Goal: Task Accomplishment & Management: Use online tool/utility

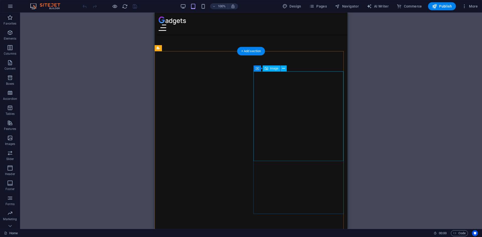
scroll to position [427, 0]
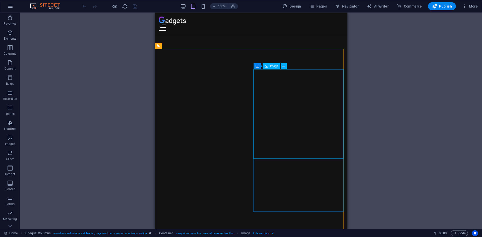
click at [268, 66] on icon at bounding box center [267, 66] width 4 height 6
click at [254, 65] on div "Container" at bounding box center [265, 66] width 23 height 6
click at [259, 67] on icon at bounding box center [258, 66] width 4 height 6
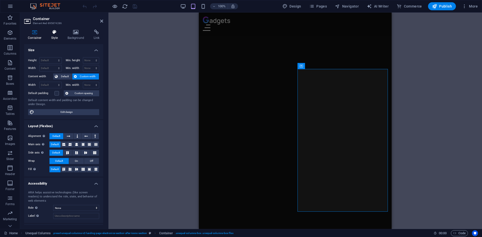
click at [58, 33] on icon at bounding box center [54, 32] width 14 height 5
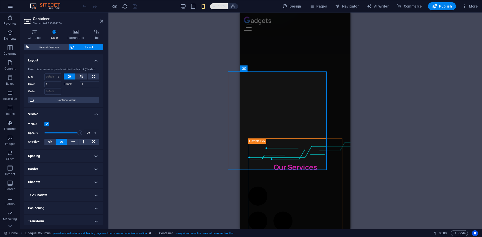
click at [216, 7] on icon "button" at bounding box center [214, 6] width 4 height 3
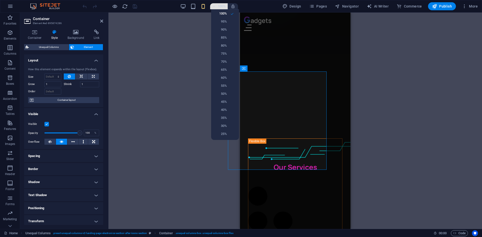
click at [216, 7] on div at bounding box center [241, 118] width 482 height 237
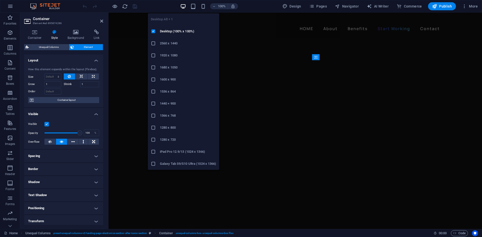
scroll to position [527, 0]
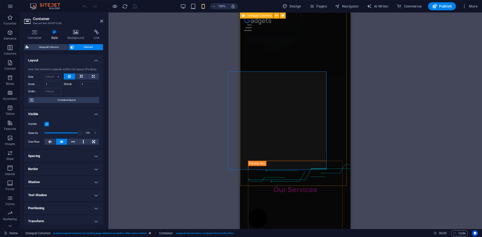
scroll to position [718, 0]
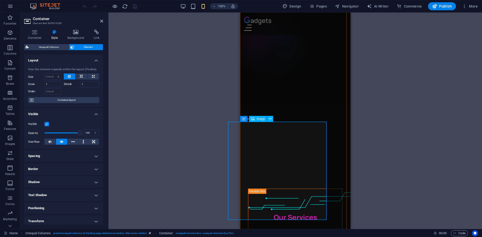
click at [37, 31] on icon at bounding box center [34, 32] width 21 height 5
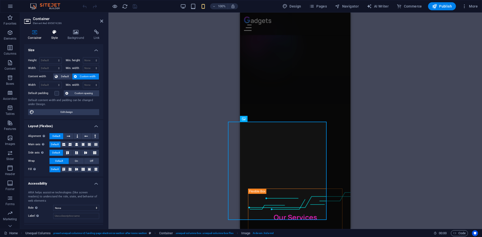
click at [54, 31] on icon at bounding box center [54, 32] width 14 height 5
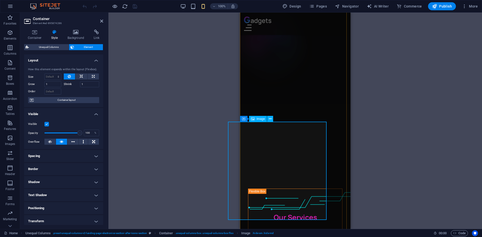
select select "%"
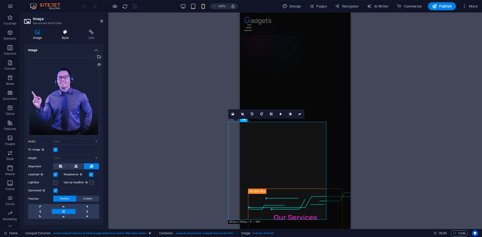
click at [69, 32] on icon at bounding box center [65, 32] width 25 height 5
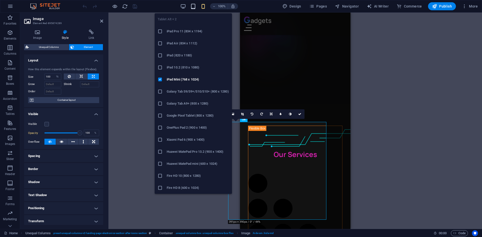
scroll to position [420, 0]
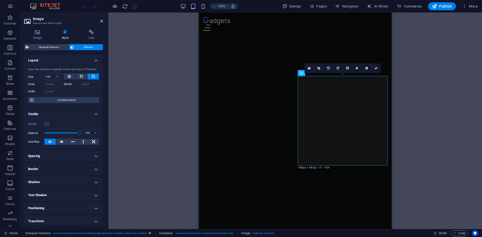
click at [47, 124] on label at bounding box center [46, 124] width 5 height 5
click at [0, 0] on input "Visible" at bounding box center [0, 0] width 0 height 0
click at [78, 77] on button at bounding box center [81, 77] width 12 height 6
select select "DISABLED_OPTION_VALUE"
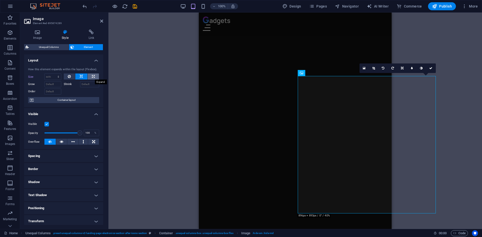
click at [93, 76] on icon at bounding box center [93, 77] width 3 height 6
type input "100"
select select "%"
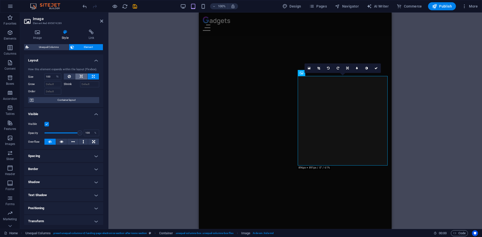
click at [82, 75] on icon at bounding box center [82, 77] width 4 height 6
select select "DISABLED_OPTION_VALUE"
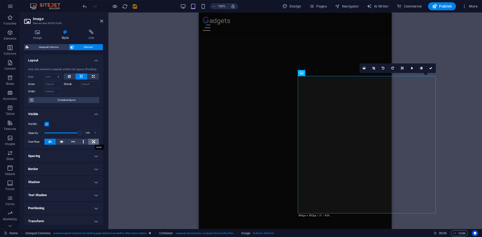
click at [92, 140] on icon at bounding box center [93, 142] width 3 height 6
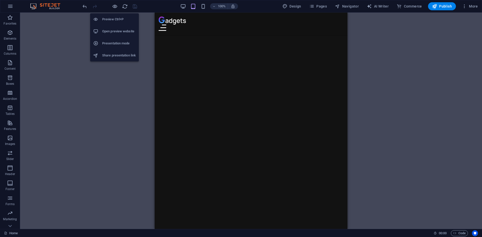
click at [122, 32] on h6 "Open preview website" at bounding box center [119, 31] width 34 height 6
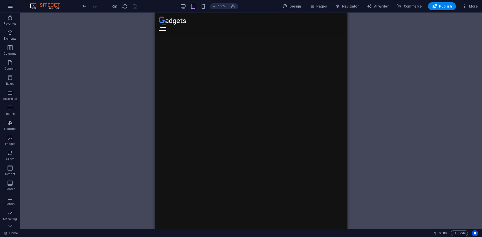
click at [363, 63] on div "Drag here to replace the existing content. Press “Ctrl” if you want to create a…" at bounding box center [251, 121] width 462 height 217
click at [360, 73] on div "Drag here to replace the existing content. Press “Ctrl” if you want to create a…" at bounding box center [251, 121] width 462 height 217
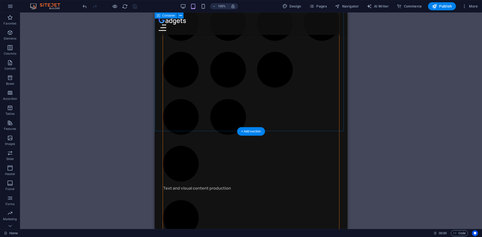
scroll to position [1199, 0]
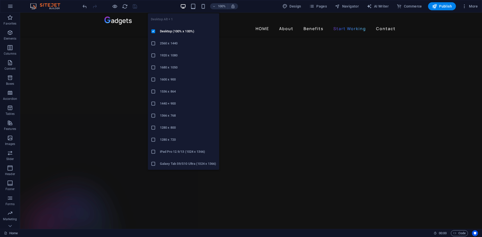
scroll to position [1154, 0]
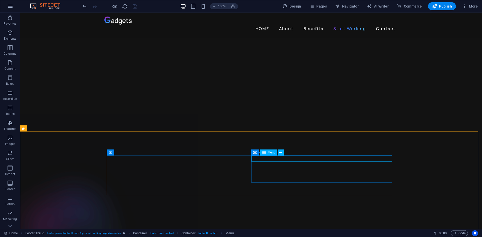
click at [270, 151] on span "Menu" at bounding box center [272, 152] width 8 height 3
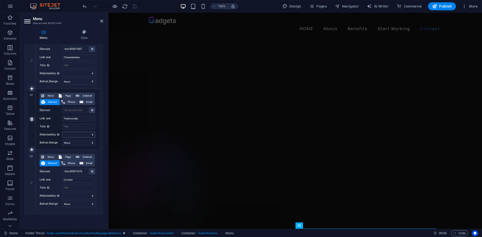
scroll to position [1091, 0]
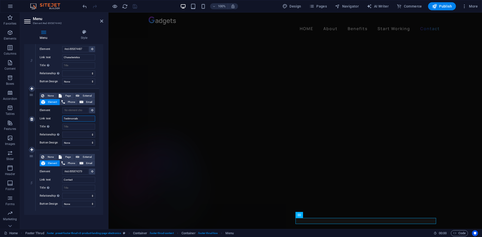
click at [82, 120] on input "Testimonials" at bounding box center [78, 119] width 33 height 6
type input "S"
select select
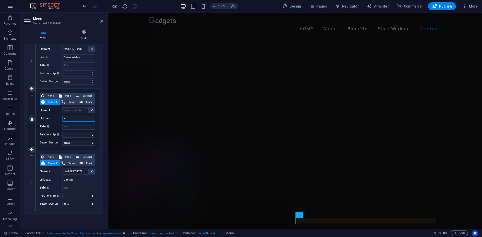
select select
type input "Start"
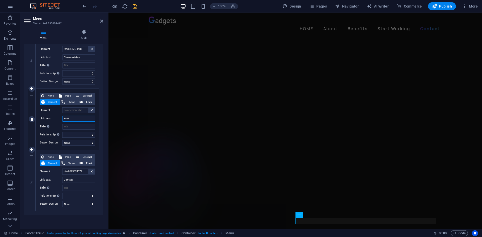
select select
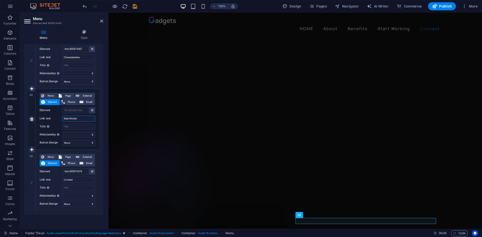
type input "Start Working"
select select
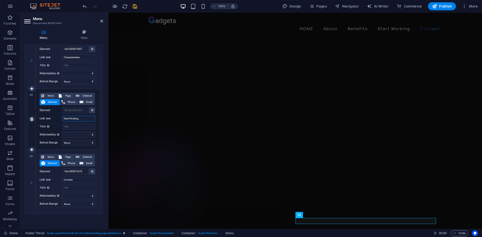
select select
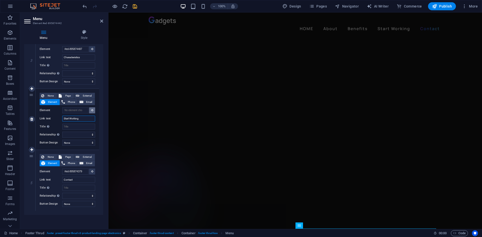
scroll to position [1075, 0]
type input "Start Working"
click at [91, 110] on icon at bounding box center [92, 110] width 2 height 3
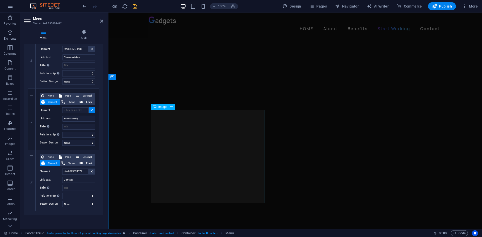
scroll to position [472, 0]
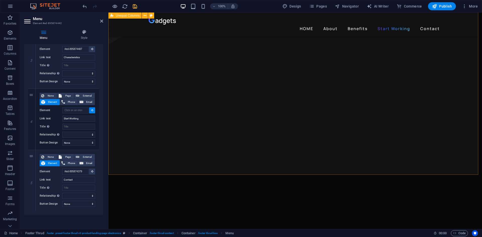
select select
type input "#ed-895874277"
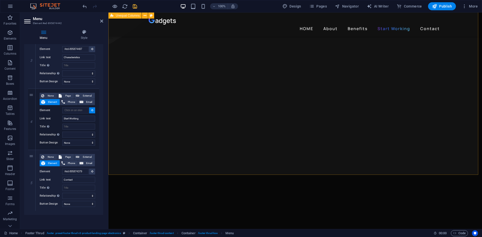
select select
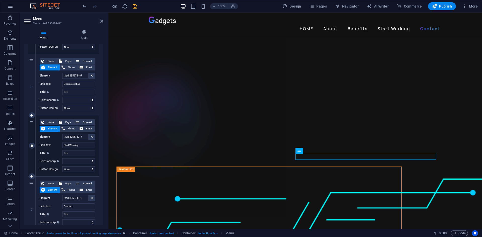
scroll to position [137, 0]
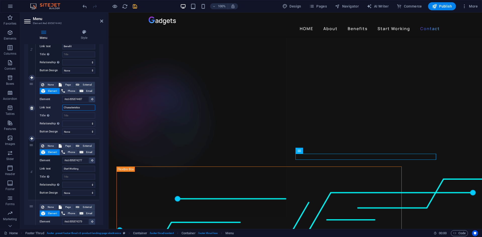
click at [86, 109] on input "Characteristics" at bounding box center [78, 108] width 33 height 6
type input "HOME"
select select
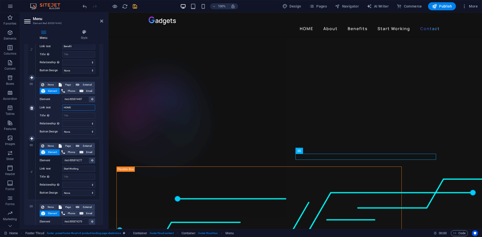
select select
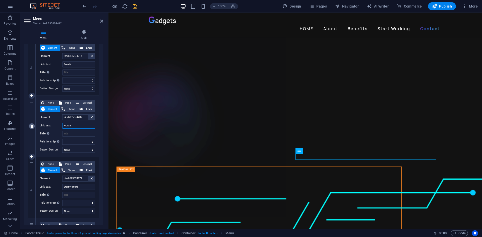
scroll to position [112, 0]
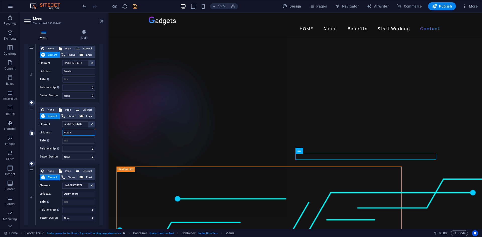
type input "HOME"
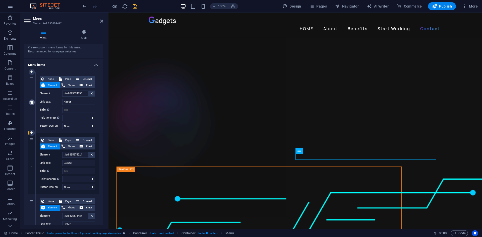
scroll to position [11, 0]
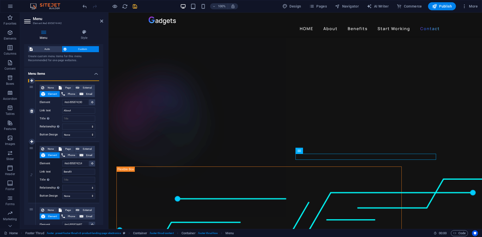
drag, startPoint x: 31, startPoint y: 118, endPoint x: 34, endPoint y: 90, distance: 28.1
click at [34, 90] on div "1 None Page External Element Phone Email Page Home Subpage Legal Notice Privacy…" at bounding box center [63, 234] width 71 height 307
type input "#ed-895874487"
type input "HOME"
select select
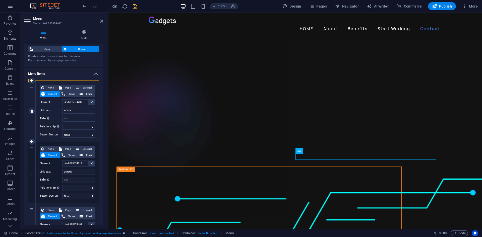
type input "#ed-895874190"
type input "About"
select select
type input "#ed-895874214"
type input "Benefit"
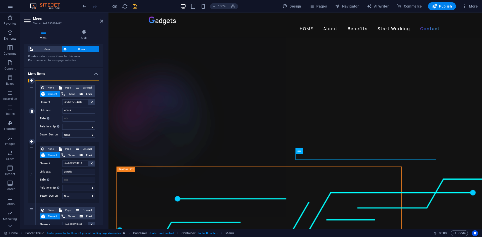
select select
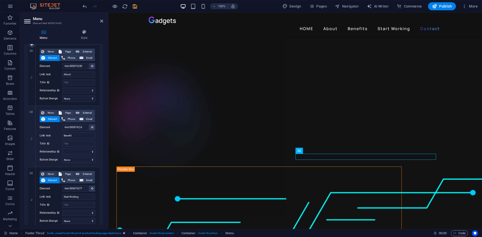
scroll to position [112, 0]
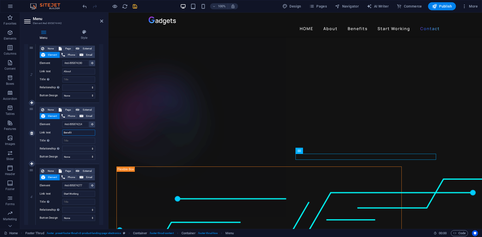
click at [81, 132] on input "Benefit" at bounding box center [78, 133] width 33 height 6
click at [91, 125] on icon at bounding box center [92, 124] width 2 height 3
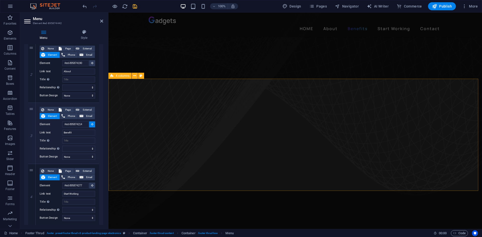
select select
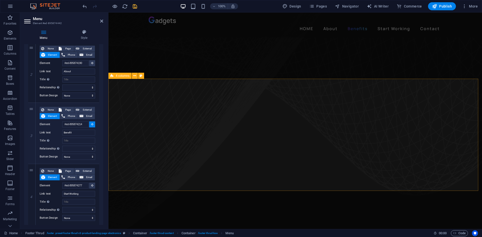
select select
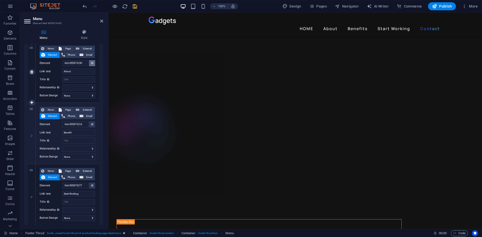
scroll to position [1139, 0]
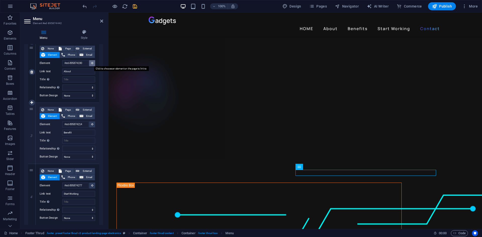
click at [90, 63] on button at bounding box center [92, 63] width 6 height 6
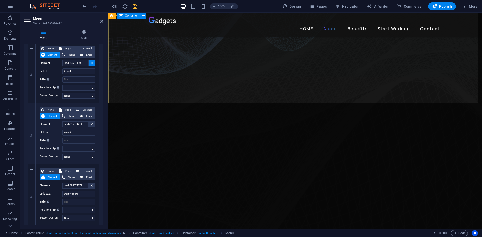
scroll to position [109, 0]
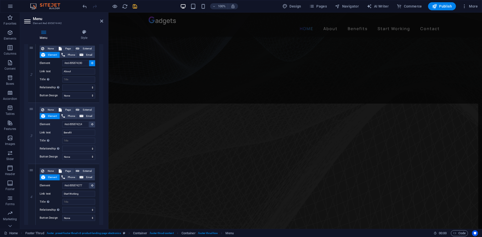
select select
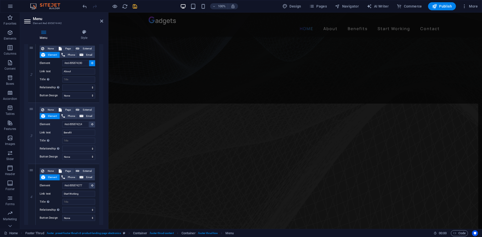
select select
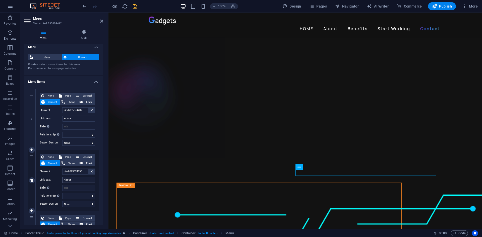
scroll to position [0, 0]
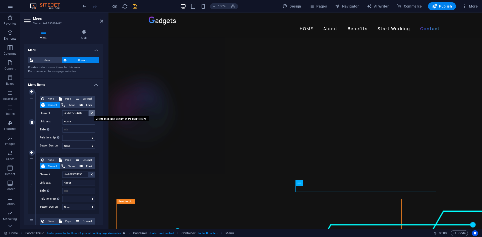
click at [90, 113] on button at bounding box center [92, 114] width 6 height 6
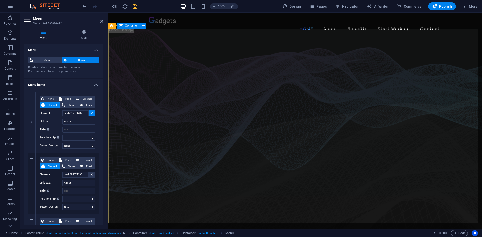
type input "#ed-895874079"
select select
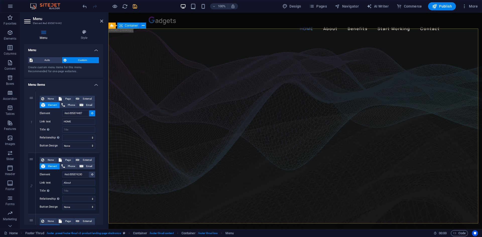
select select
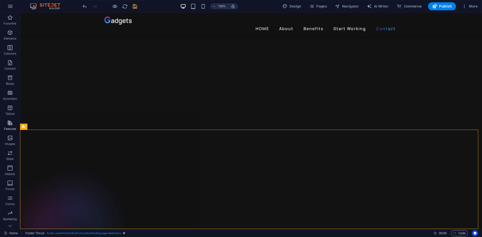
click at [7, 123] on span "Features" at bounding box center [10, 126] width 20 height 12
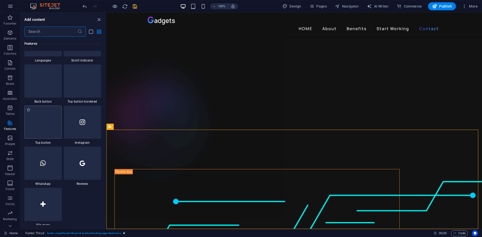
scroll to position [2361, 0]
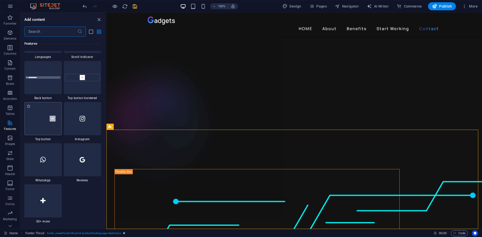
click at [45, 122] on img at bounding box center [43, 118] width 35 height 23
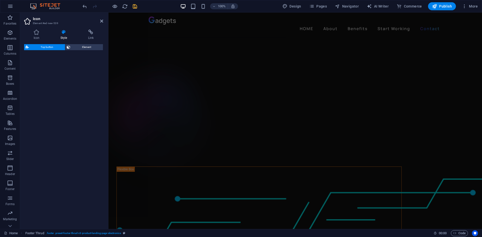
select select "rem"
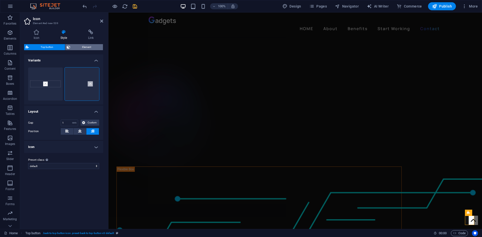
click at [85, 47] on span "Element" at bounding box center [87, 47] width 30 height 6
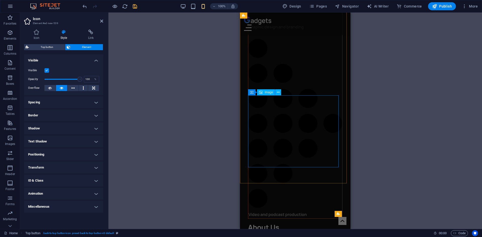
scroll to position [1699, 0]
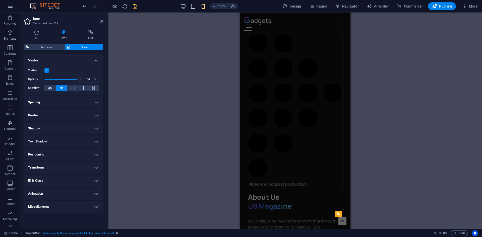
drag, startPoint x: 199, startPoint y: 9, endPoint x: 194, endPoint y: 7, distance: 4.5
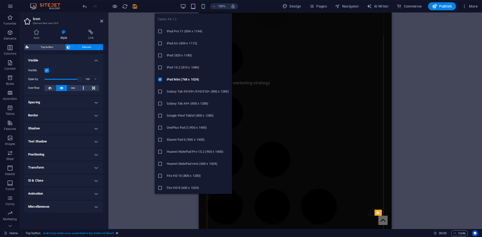
scroll to position [1218, 0]
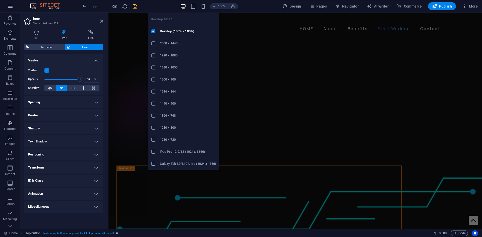
scroll to position [1155, 0]
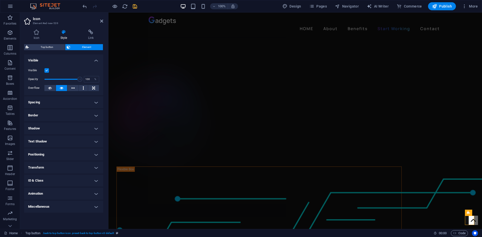
click at [46, 71] on label at bounding box center [46, 70] width 5 height 5
click at [0, 0] on input "Visible" at bounding box center [0, 0] width 0 height 0
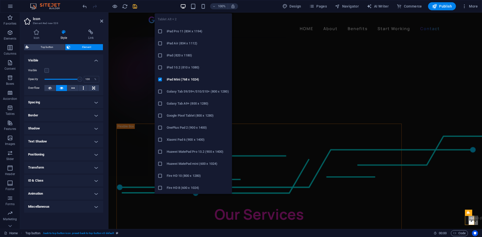
scroll to position [1218, 0]
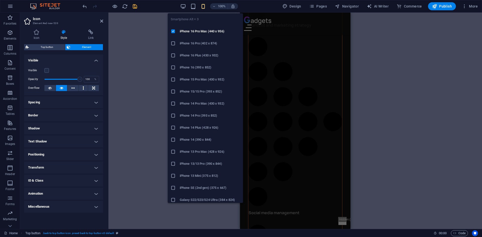
scroll to position [1053, 0]
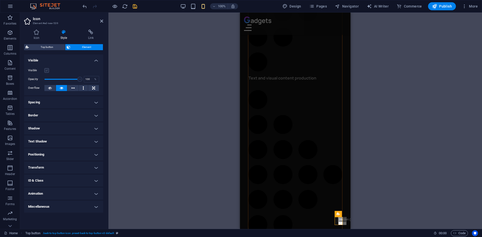
click at [46, 71] on label at bounding box center [46, 70] width 5 height 5
click at [0, 0] on input "Visible" at bounding box center [0, 0] width 0 height 0
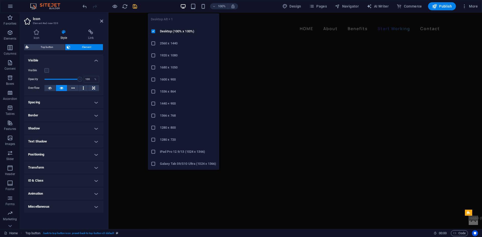
scroll to position [965, 0]
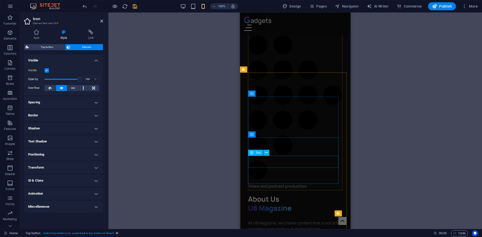
scroll to position [1698, 0]
drag, startPoint x: 134, startPoint y: 6, endPoint x: 128, endPoint y: 0, distance: 8.2
click at [134, 6] on icon "save" at bounding box center [135, 7] width 6 height 6
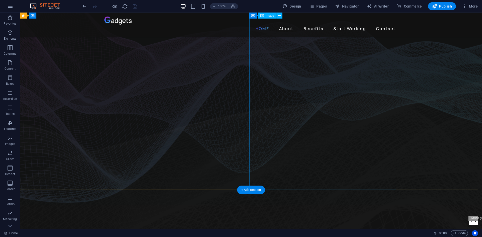
scroll to position [0, 0]
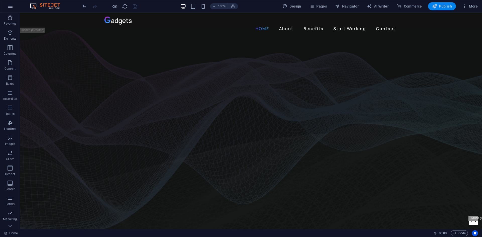
click at [444, 6] on span "Publish" at bounding box center [442, 6] width 20 height 5
